Goal: Find specific page/section: Find specific page/section

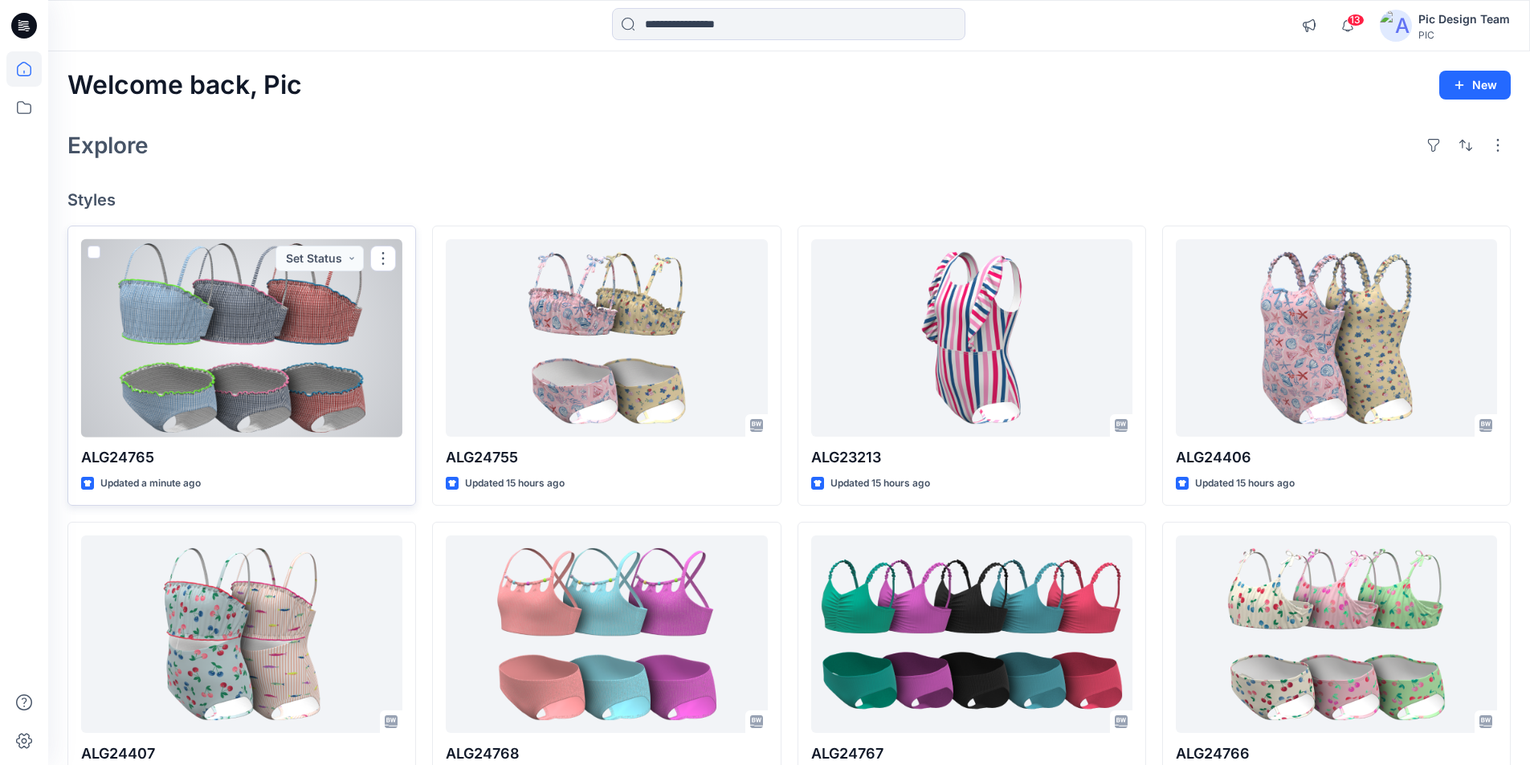
click at [341, 321] on div at bounding box center [241, 338] width 321 height 198
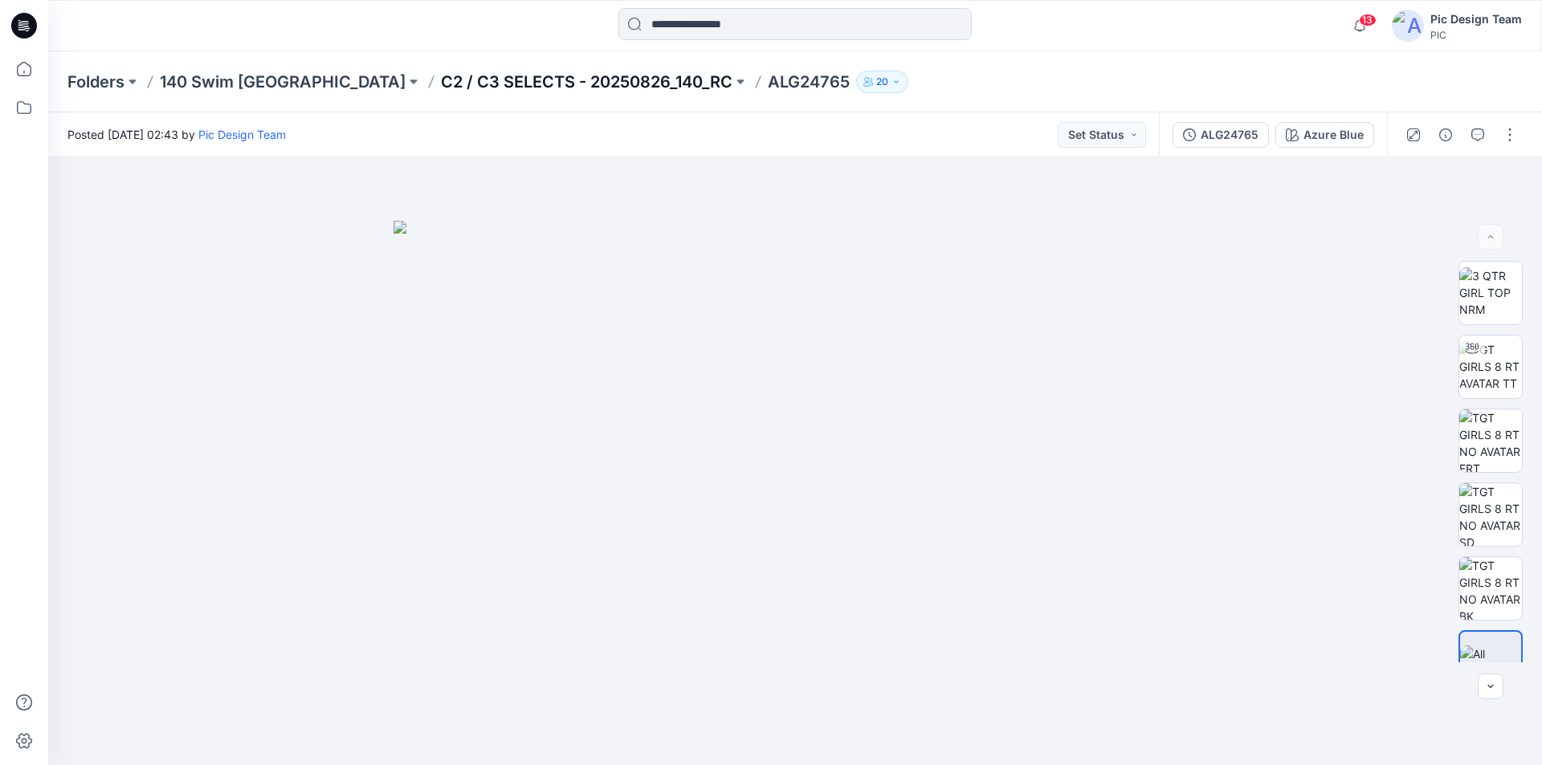
click at [442, 77] on p "C2 / C3 SELECTS - 20250826_140_RC" at bounding box center [587, 82] width 292 height 22
